Goal: Task Accomplishment & Management: Use online tool/utility

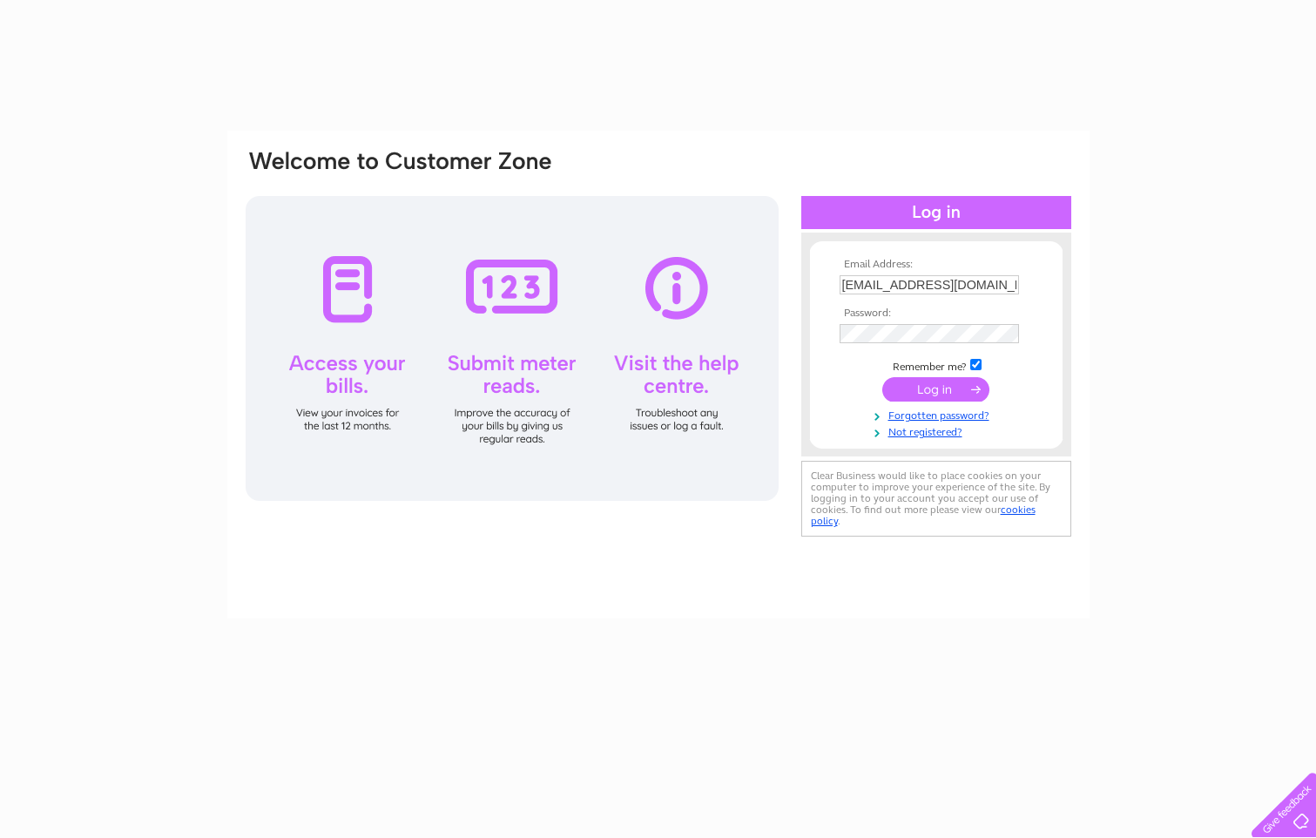
click at [936, 383] on input "submit" at bounding box center [935, 389] width 107 height 24
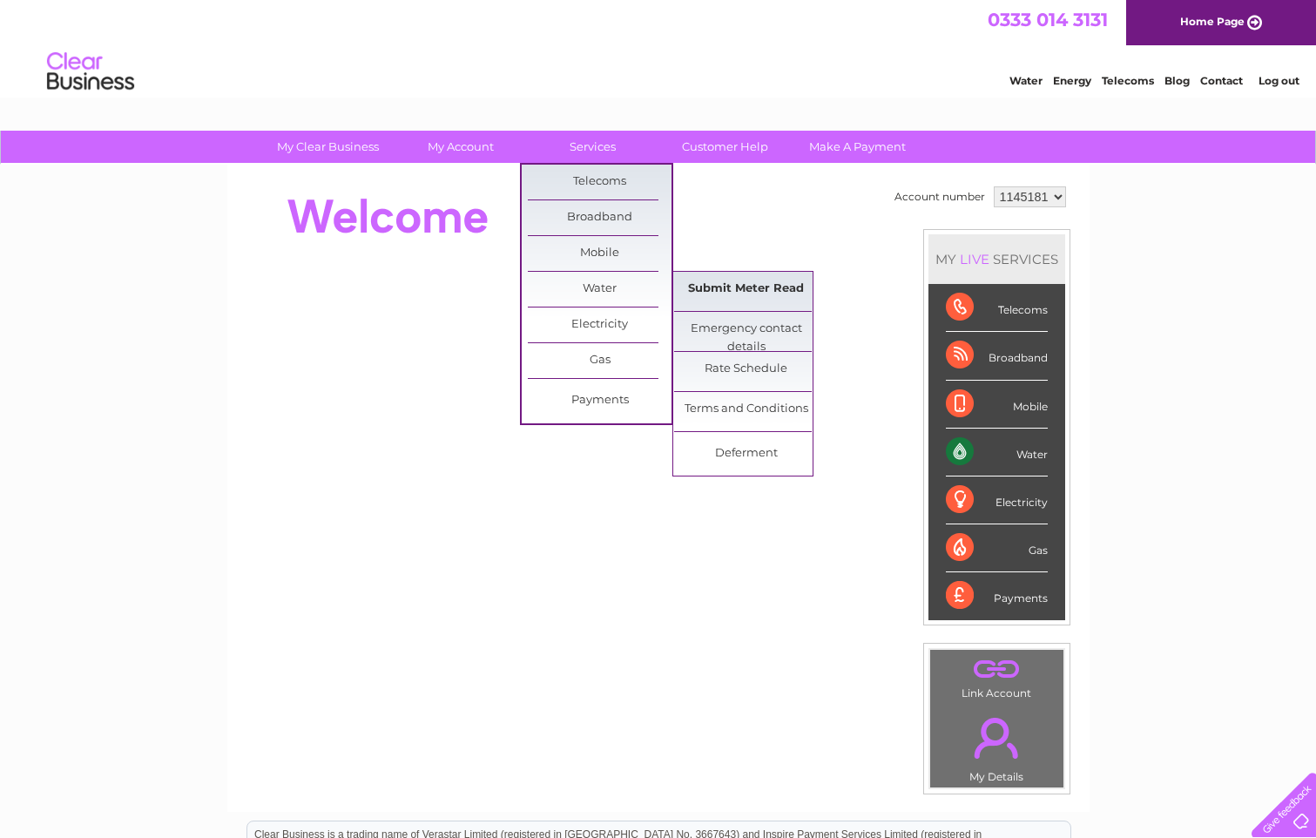
click at [736, 284] on link "Submit Meter Read" at bounding box center [746, 289] width 144 height 35
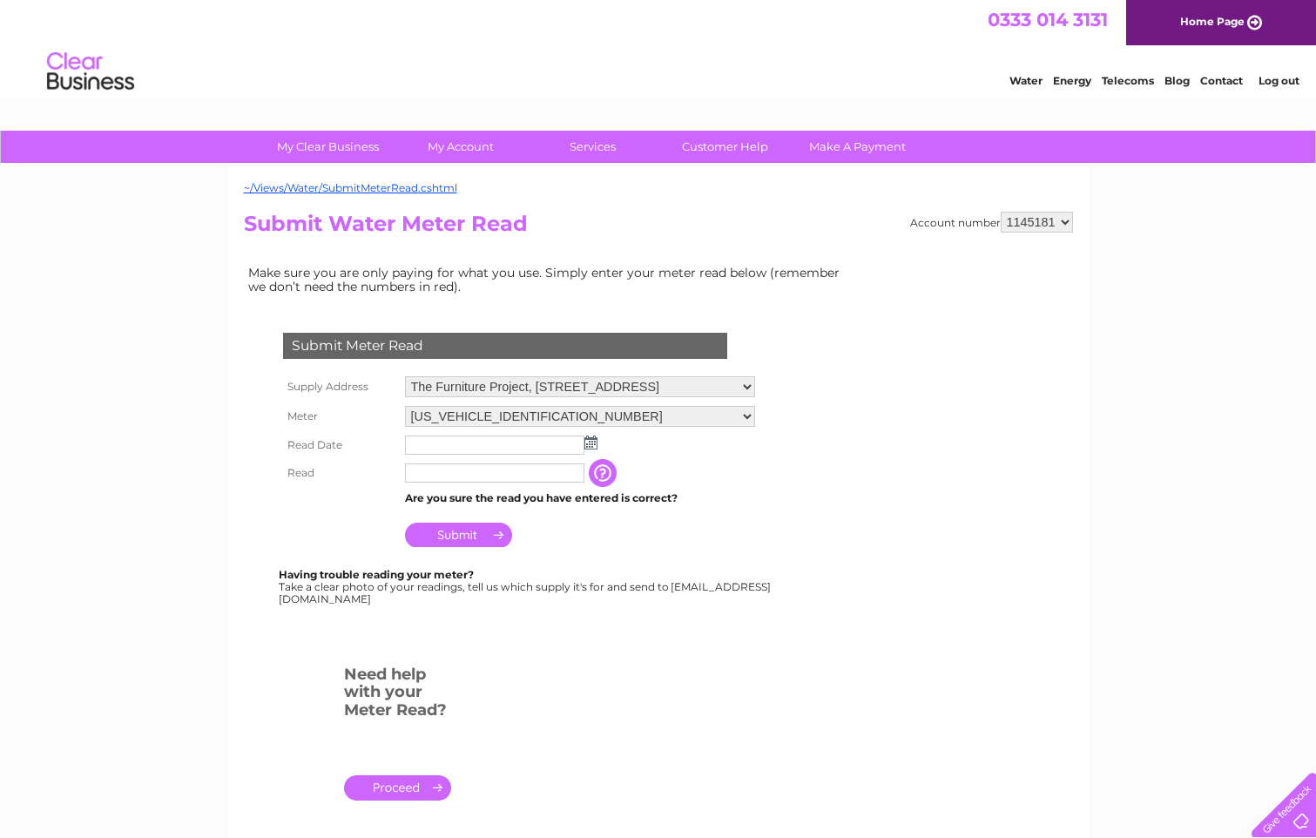
click at [590, 443] on img at bounding box center [590, 443] width 13 height 14
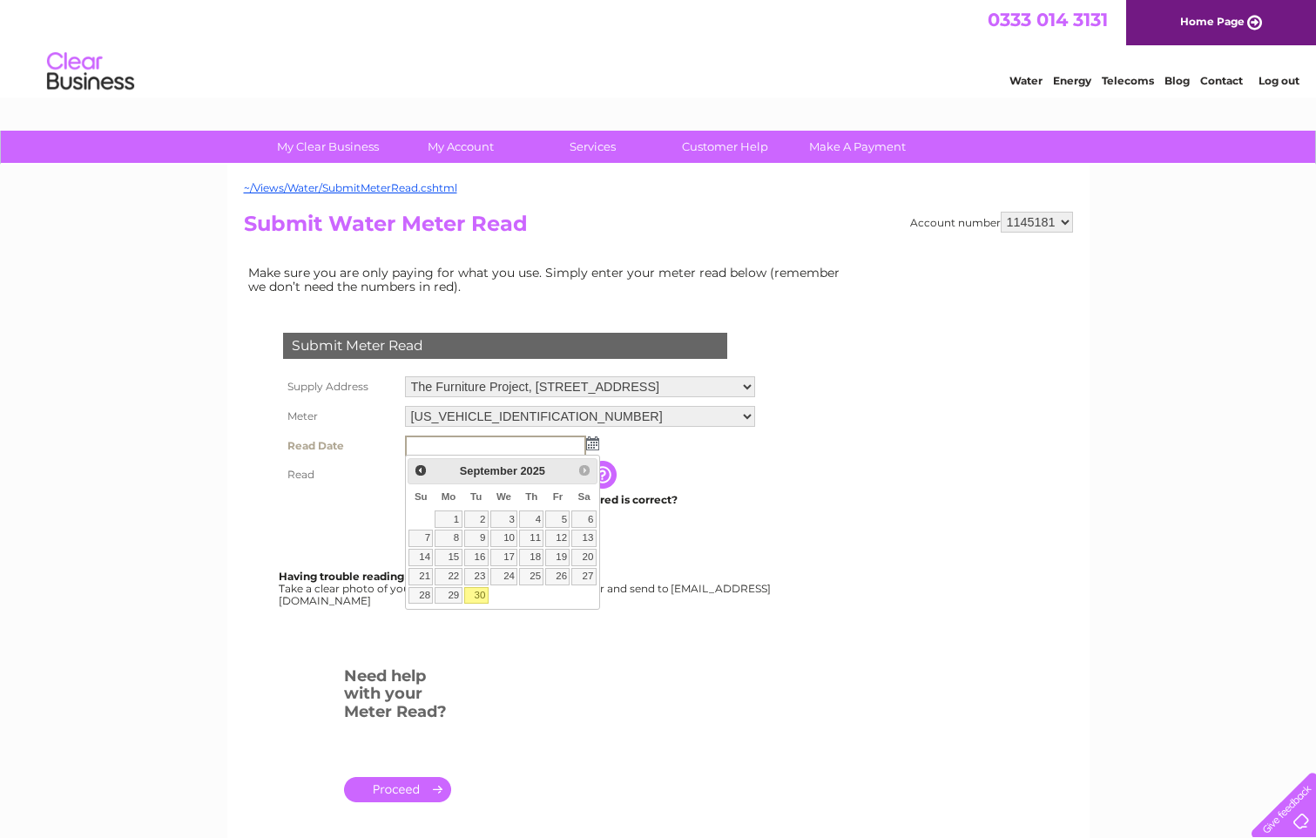
click at [483, 595] on link "30" at bounding box center [476, 595] width 24 height 17
type input "2025/09/30"
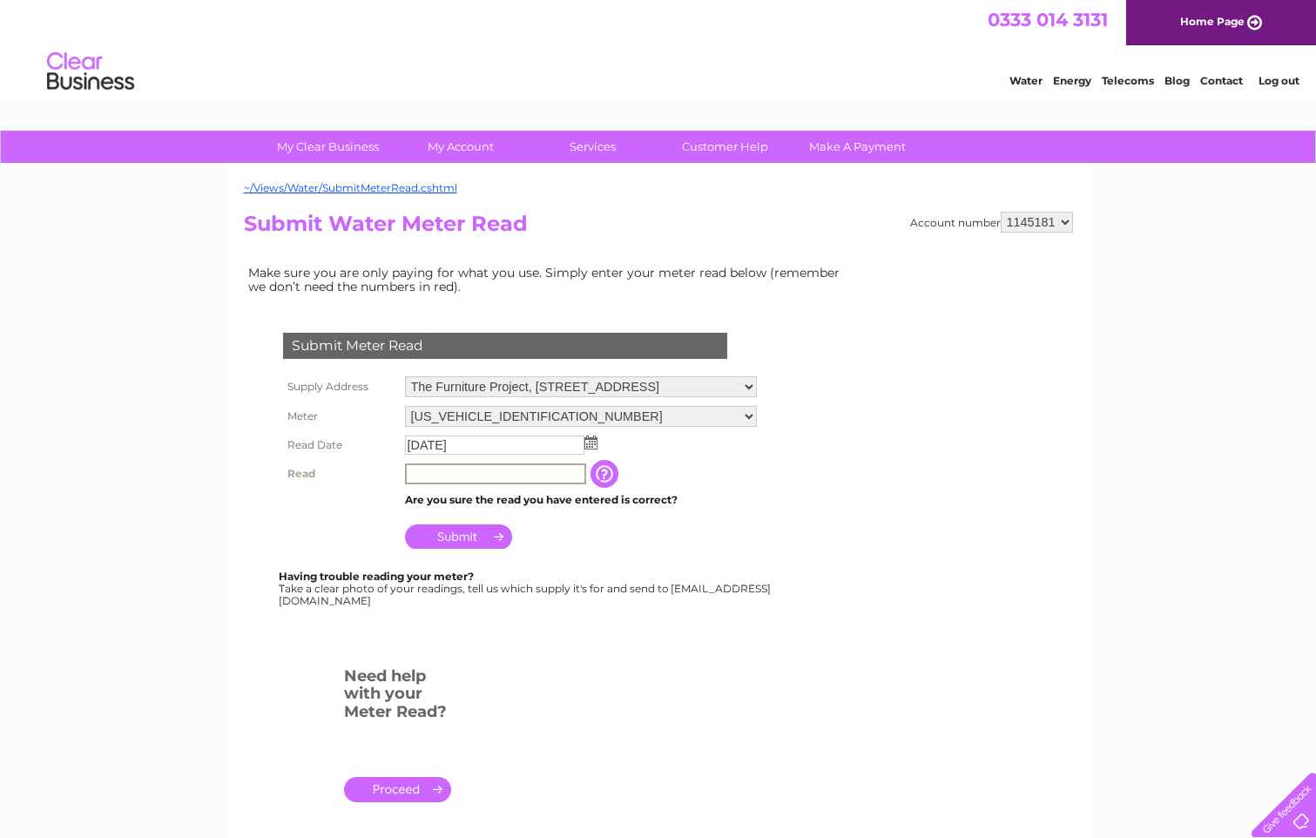
click at [496, 473] on input "text" at bounding box center [495, 473] width 181 height 21
type input "00961"
click at [468, 533] on input "Submit" at bounding box center [458, 536] width 107 height 24
